Goal: Task Accomplishment & Management: Use online tool/utility

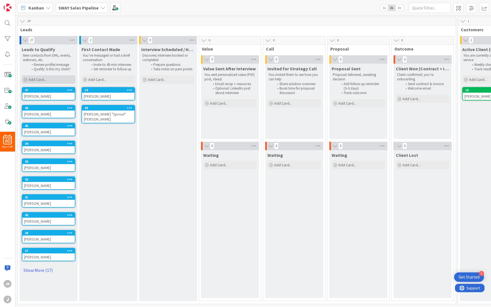
click at [37, 80] on span "Add Card..." at bounding box center [37, 79] width 18 height 5
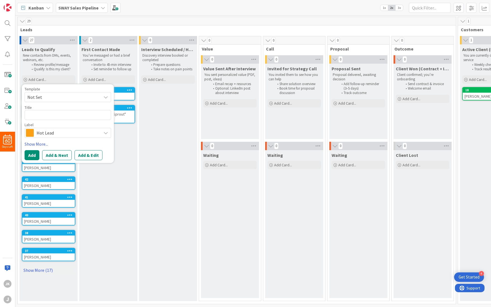
type textarea "x"
type textarea "D"
type textarea "x"
type textarea "Da"
type textarea "x"
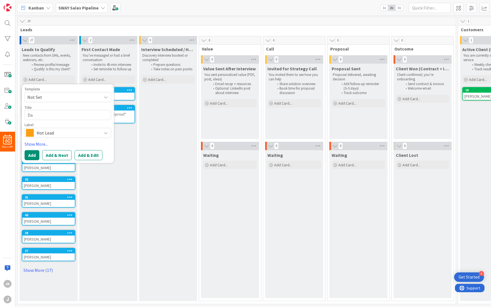
type textarea "[PERSON_NAME]"
type textarea "x"
type textarea "[PERSON_NAME]"
type textarea "x"
type textarea "[PERSON_NAME]"
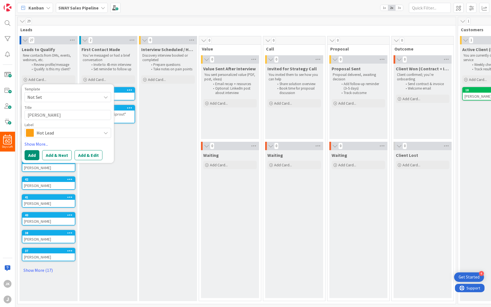
type textarea "x"
type textarea "[PERSON_NAME]"
type textarea "x"
type textarea "[PERSON_NAME]"
type textarea "x"
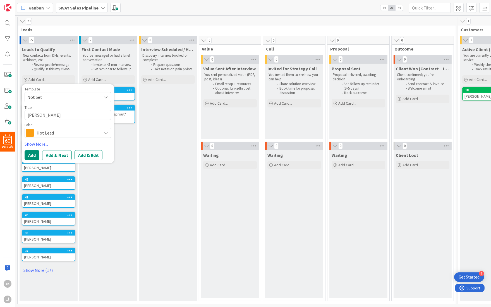
type textarea "[PERSON_NAME]"
type textarea "x"
type textarea "[PERSON_NAME] Full"
type textarea "x"
type textarea "[PERSON_NAME]"
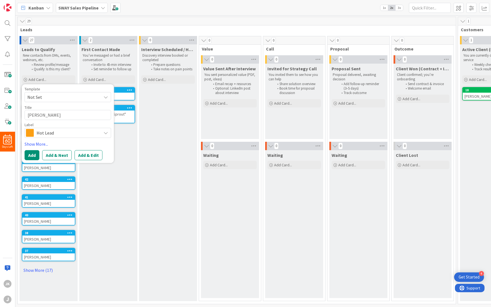
type textarea "x"
type textarea "[PERSON_NAME]"
type textarea "x"
type textarea "[PERSON_NAME]"
type textarea "x"
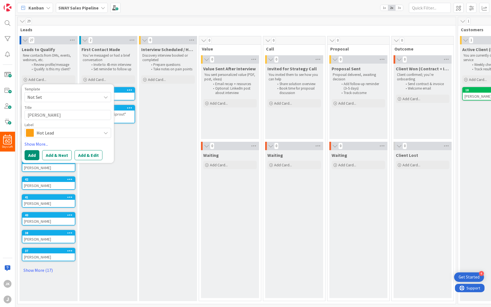
type textarea "[PERSON_NAME] S"
type textarea "x"
type textarea "[PERSON_NAME] Sh"
type textarea "x"
type textarea "[PERSON_NAME] She"
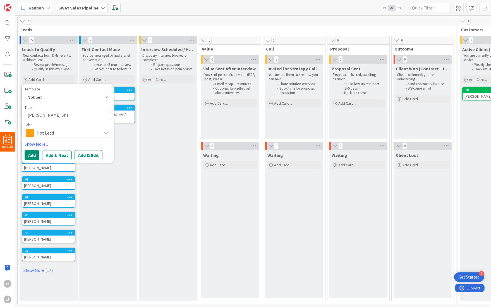
type textarea "x"
type textarea "[PERSON_NAME] Shep"
type textarea "x"
type textarea "[PERSON_NAME] Sheph"
type textarea "x"
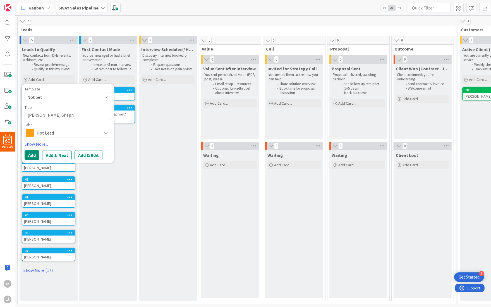
type textarea "[PERSON_NAME] Shepha"
type textarea "x"
type textarea "[PERSON_NAME] [PERSON_NAME]"
type textarea "x"
type textarea "[PERSON_NAME]"
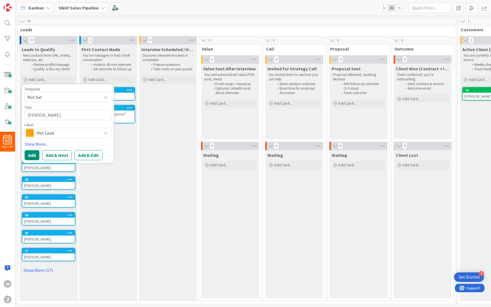
click at [99, 134] on div "Hot Lead" at bounding box center [68, 133] width 87 height 10
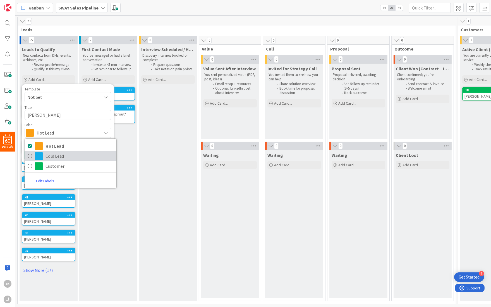
click at [73, 157] on span "Cold Lead" at bounding box center [80, 156] width 68 height 8
type textarea "x"
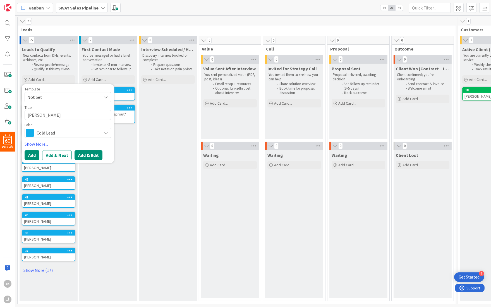
click at [88, 157] on button "Add & Edit" at bounding box center [89, 155] width 28 height 10
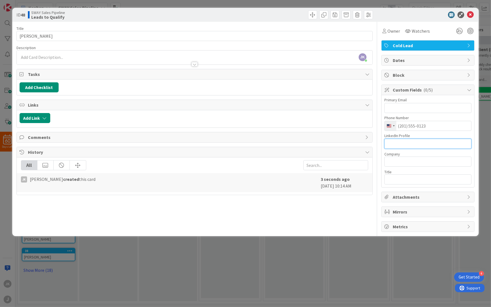
click at [410, 144] on input "text" at bounding box center [428, 144] width 87 height 10
paste input "[URL][DOMAIN_NAME]"
type input "[URL][DOMAIN_NAME]"
click at [406, 161] on input "text" at bounding box center [428, 162] width 87 height 10
type input "[GEOGRAPHIC_DATA]"
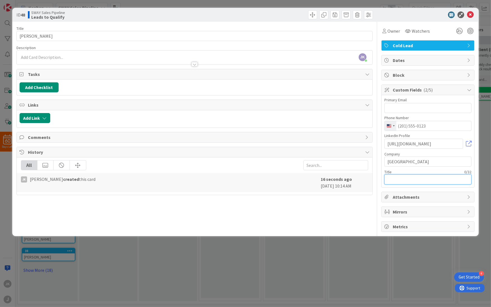
click at [402, 180] on input "text" at bounding box center [428, 180] width 87 height 10
type input "Executive Director"
click at [470, 15] on icon at bounding box center [470, 14] width 7 height 7
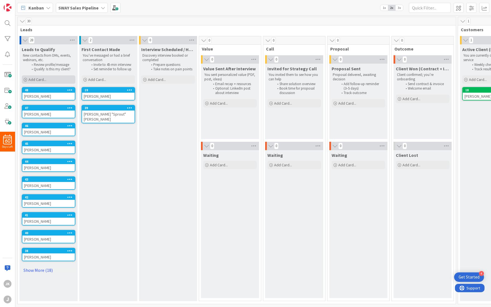
click at [33, 80] on span "Add Card..." at bounding box center [37, 79] width 18 height 5
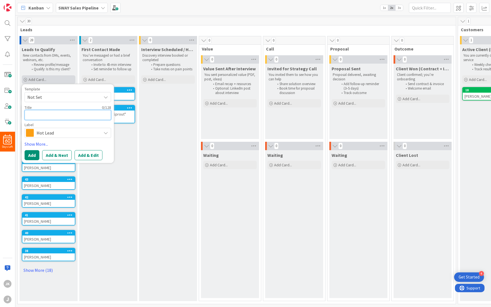
type textarea "x"
type textarea "M"
type textarea "x"
type textarea "Mi"
type textarea "x"
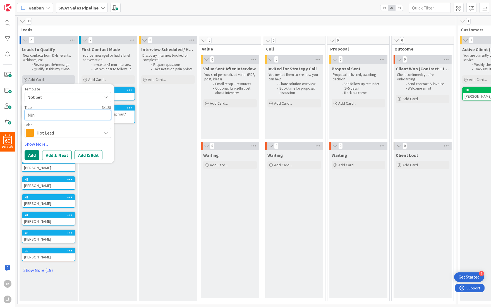
type textarea "Mind"
type textarea "x"
type textarea "[PERSON_NAME]"
type textarea "x"
type textarea "Mind"
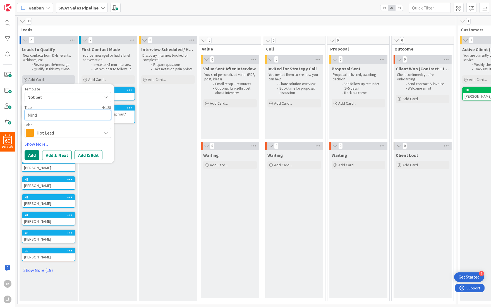
type textarea "x"
type textarea "[PERSON_NAME]"
type textarea "x"
type textarea "[PERSON_NAME]"
type textarea "x"
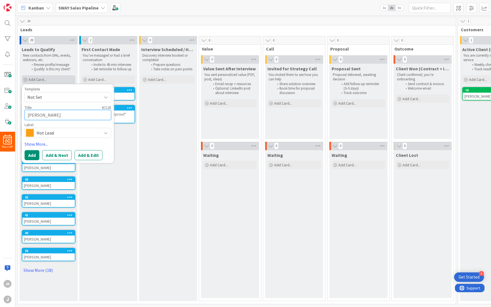
type textarea "[PERSON_NAME] D"
type textarea "x"
type textarea "[PERSON_NAME]"
type textarea "x"
type textarea "[PERSON_NAME]"
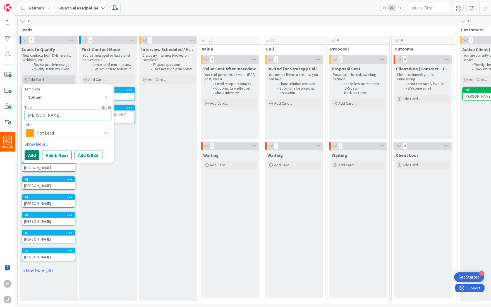
type textarea "x"
type textarea "[PERSON_NAME]"
type textarea "x"
type textarea "[PERSON_NAME]-"
type textarea "x"
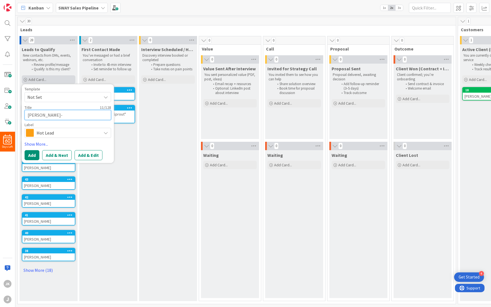
type textarea "[PERSON_NAME]"
type textarea "x"
type textarea "[PERSON_NAME]"
type textarea "x"
type textarea "[PERSON_NAME]"
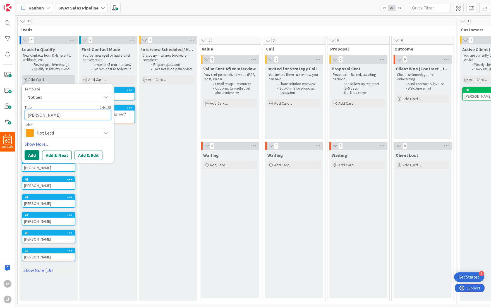
type textarea "x"
type textarea "[PERSON_NAME]"
type textarea "x"
type textarea "[PERSON_NAME]"
type textarea "x"
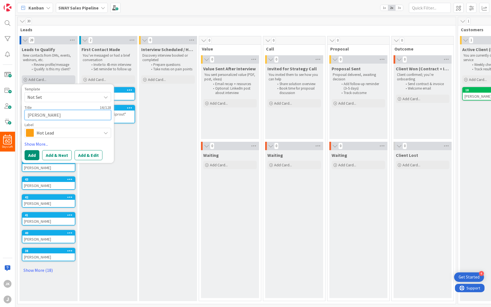
type textarea "[PERSON_NAME]"
type textarea "x"
type textarea "[PERSON_NAME]"
click at [75, 137] on div "Hot Lead" at bounding box center [68, 133] width 87 height 10
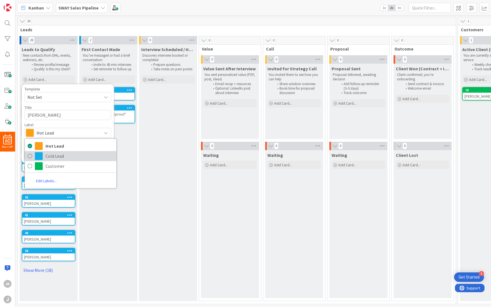
click at [64, 153] on span "Cold Lead" at bounding box center [80, 156] width 68 height 8
type textarea "x"
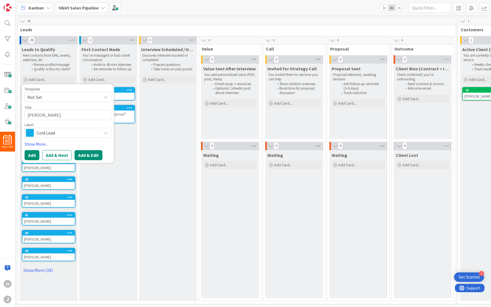
click at [88, 157] on button "Add & Edit" at bounding box center [89, 155] width 28 height 10
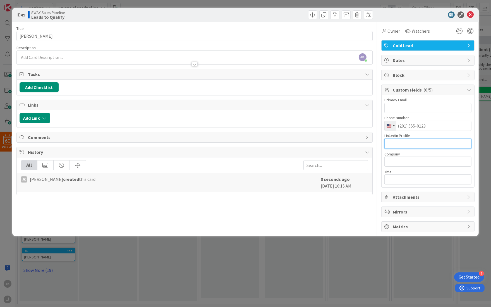
click at [415, 141] on input "text" at bounding box center [428, 144] width 87 height 10
paste input "[URL][DOMAIN_NAME]"
type input "[URL][DOMAIN_NAME]"
click at [409, 161] on input "text" at bounding box center [428, 162] width 87 height 10
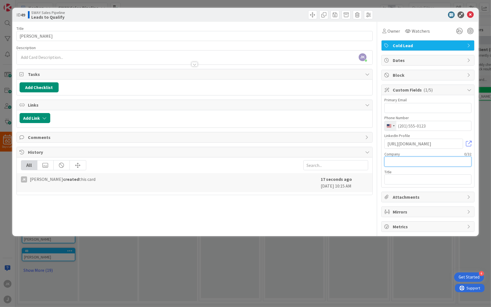
scroll to position [0, 0]
type input "Portland Spirit Cruises & Events"
click at [429, 184] on div "Primary Email Phone Number [GEOGRAPHIC_DATA] +1 244 results found [GEOGRAPHIC_D…" at bounding box center [428, 141] width 93 height 92
click at [429, 179] on input "text" at bounding box center [428, 180] width 87 height 10
type input "Director of Experience & Product"
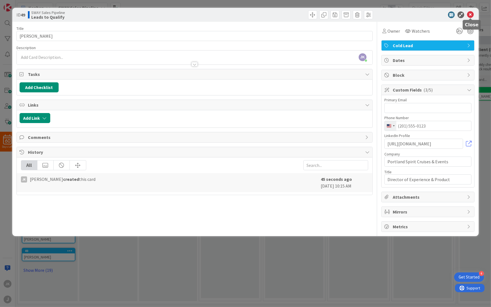
click at [471, 15] on icon at bounding box center [470, 14] width 7 height 7
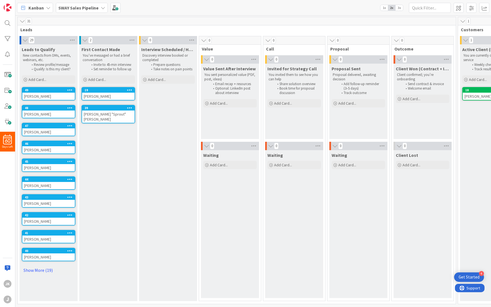
scroll to position [1, 0]
click at [39, 77] on span "Add Card..." at bounding box center [37, 79] width 18 height 5
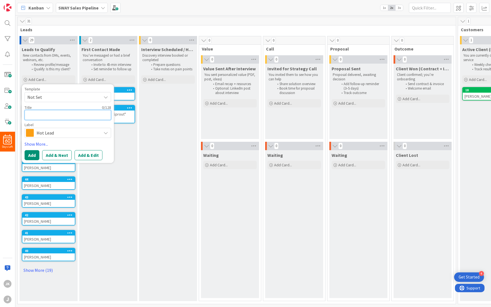
type textarea "x"
type textarea "T"
type textarea "x"
type textarea "Th"
type textarea "x"
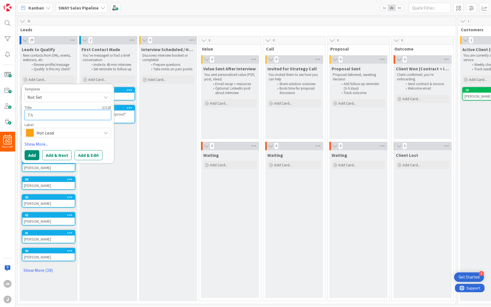
type textarea "Tha"
type textarea "x"
type textarea "[PERSON_NAME]"
type textarea "x"
type textarea "[PERSON_NAME]"
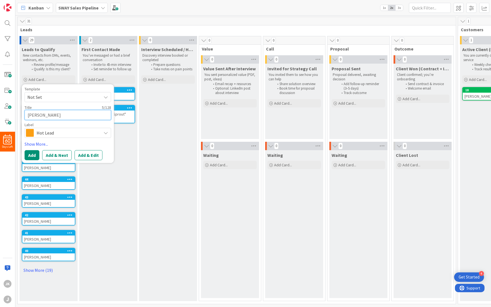
type textarea "x"
type textarea "[PERSON_NAME] F"
type textarea "x"
type textarea "[PERSON_NAME] Fi"
type textarea "x"
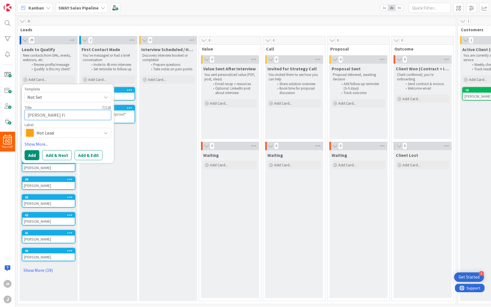
type textarea "[PERSON_NAME] Fis"
type textarea "x"
type textarea "[PERSON_NAME] Fisc"
type textarea "x"
type textarea "[PERSON_NAME]"
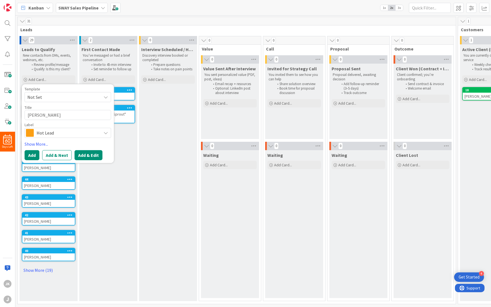
click at [82, 151] on button "Add & Edit" at bounding box center [89, 155] width 28 height 10
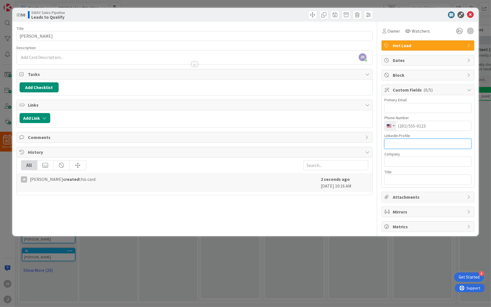
click at [417, 146] on input "text" at bounding box center [428, 144] width 87 height 10
paste input "[URL][DOMAIN_NAME][PERSON_NAME]"
type input "[URL][DOMAIN_NAME][PERSON_NAME]"
click at [414, 165] on input "text" at bounding box center [428, 162] width 87 height 10
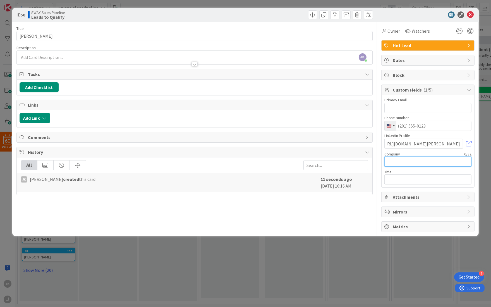
scroll to position [0, 0]
type input "Portland Kettle Works"
click at [411, 178] on input "text" at bounding box center [428, 180] width 87 height 10
type input "CEO"
click at [469, 13] on icon at bounding box center [470, 14] width 7 height 7
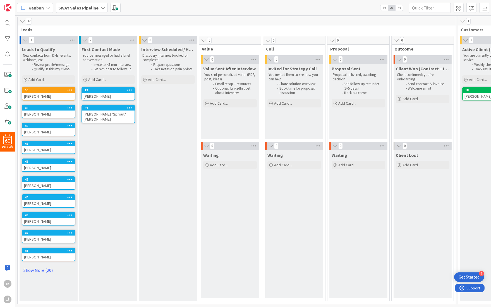
click at [69, 88] on icon at bounding box center [69, 90] width 5 height 4
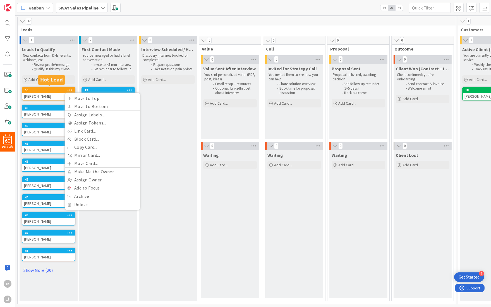
click at [54, 89] on div "50" at bounding box center [50, 90] width 50 height 4
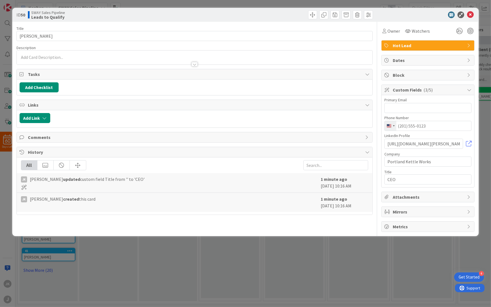
click at [400, 40] on div "Owner Watchers Hot Lead Dates Block Custom Fields ( 3/5 ) Primary Email Phone N…" at bounding box center [428, 127] width 93 height 210
click at [402, 45] on span "Hot Lead" at bounding box center [429, 45] width 72 height 7
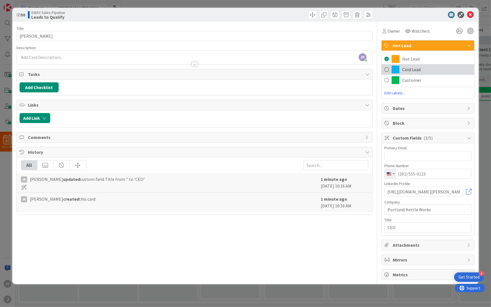
click at [407, 70] on span "Cold Lead" at bounding box center [411, 69] width 18 height 7
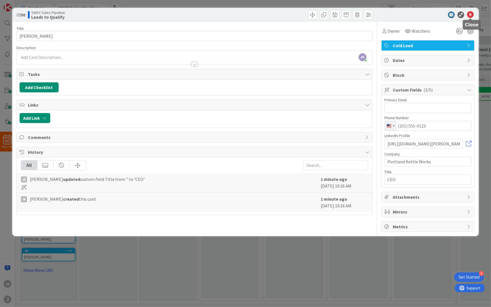
click at [470, 14] on icon at bounding box center [470, 14] width 7 height 7
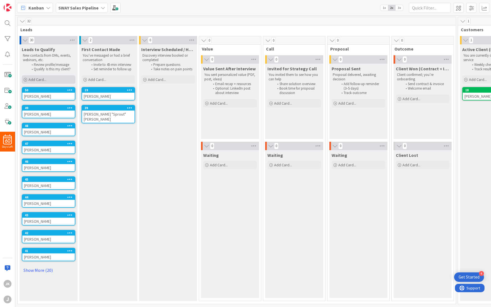
click at [35, 77] on span "Add Card..." at bounding box center [37, 79] width 18 height 5
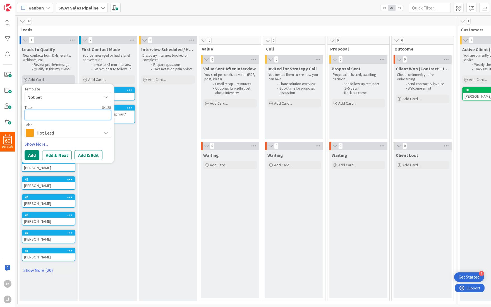
type textarea "x"
type textarea "S"
type textarea "x"
type textarea "St"
type textarea "x"
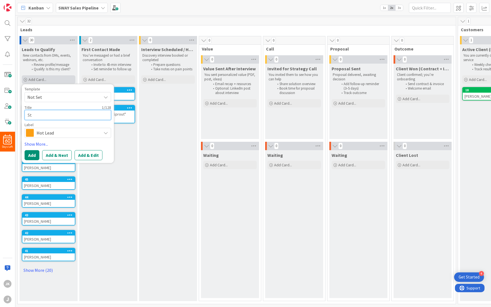
type textarea "Ste"
type textarea "x"
type textarea "Stev"
type textarea "x"
type textarea "[PERSON_NAME]"
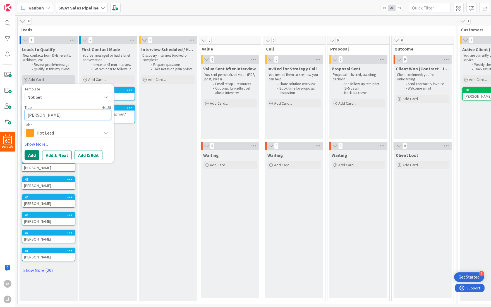
type textarea "x"
type textarea "[PERSON_NAME]"
type textarea "x"
type textarea "[PERSON_NAME]"
type textarea "x"
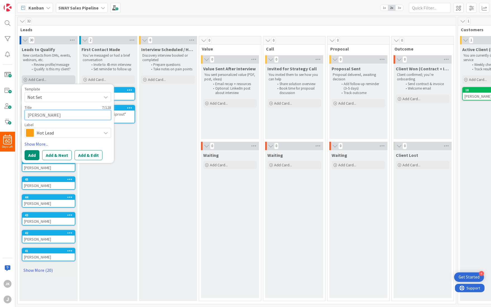
type textarea "[PERSON_NAME] me"
type textarea "x"
type textarea "[PERSON_NAME]"
type textarea "x"
type textarea "[PERSON_NAME]"
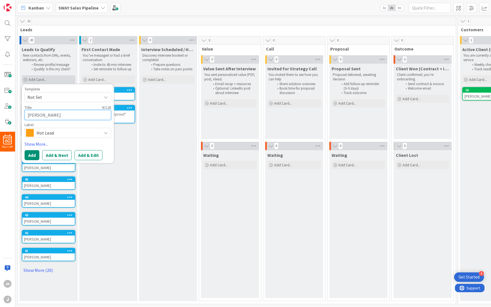
type textarea "x"
type textarea "[PERSON_NAME]"
type textarea "x"
type textarea "[PERSON_NAME]"
type textarea "x"
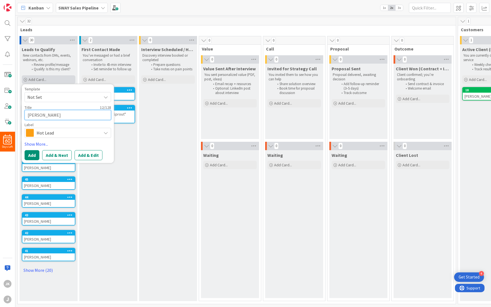
type textarea "[PERSON_NAME]"
type textarea "x"
type textarea "[PERSON_NAME]"
type textarea "x"
type textarea "[PERSON_NAME]"
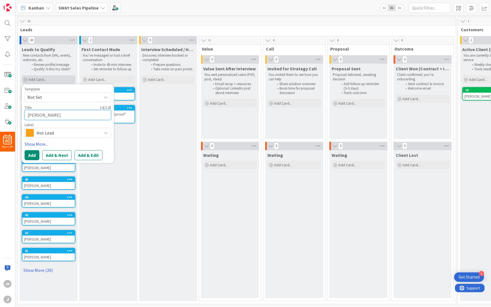
type textarea "x"
type textarea "[PERSON_NAME]"
click at [40, 114] on textarea "[PERSON_NAME]" at bounding box center [68, 115] width 87 height 10
type textarea "x"
type textarea "[PERSON_NAME]"
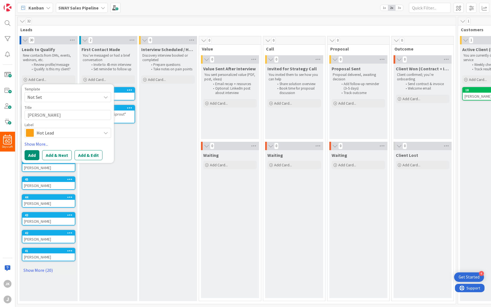
click at [65, 132] on span "Hot Lead" at bounding box center [68, 133] width 62 height 8
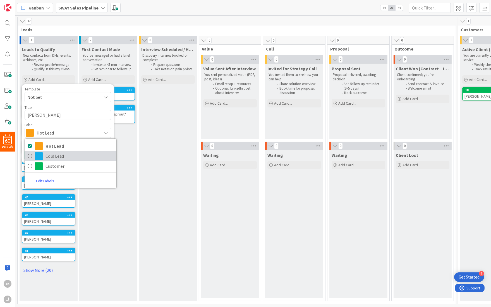
click at [60, 152] on span "Cold Lead" at bounding box center [80, 156] width 68 height 8
type textarea "x"
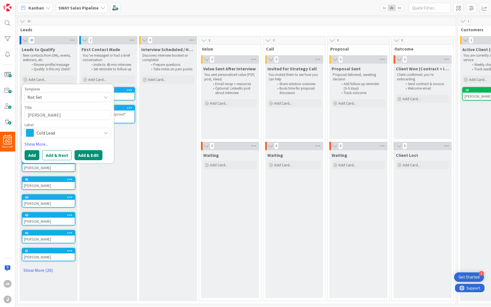
click at [81, 155] on button "Add & Edit" at bounding box center [89, 155] width 28 height 10
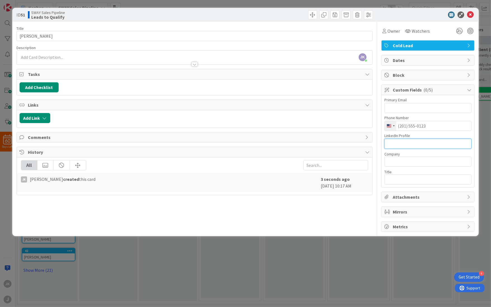
click at [423, 147] on input "text" at bounding box center [428, 144] width 87 height 10
paste input "[URL][DOMAIN_NAME][PERSON_NAME]"
type input "[URL][DOMAIN_NAME][PERSON_NAME]"
click at [410, 166] on input "text" at bounding box center [428, 162] width 87 height 10
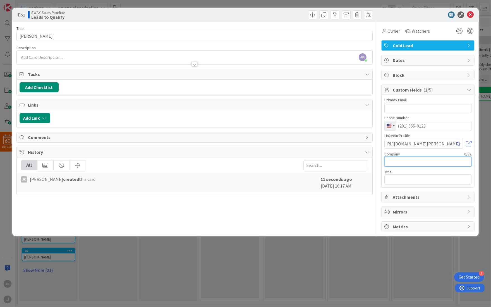
scroll to position [0, 0]
type input "Habitat for Humanity [GEOGRAPHIC_DATA]"
click at [417, 176] on input "text" at bounding box center [428, 180] width 87 height 10
type input "President & CEO"
click at [473, 14] on icon at bounding box center [470, 14] width 7 height 7
